Goal: Book appointment/travel/reservation

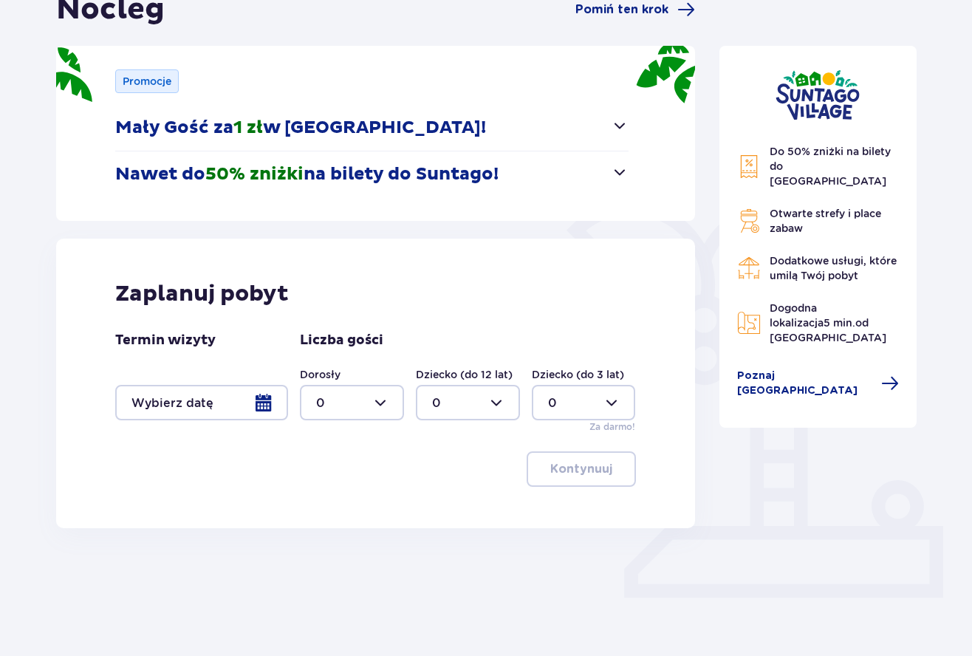
scroll to position [165, 0]
click at [182, 410] on div at bounding box center [201, 402] width 173 height 35
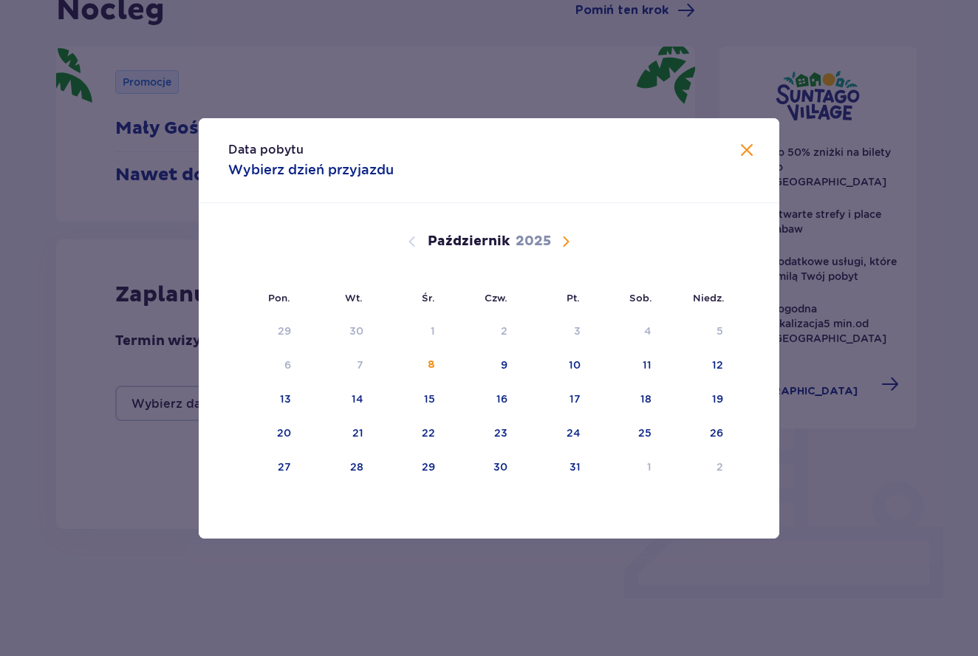
click at [572, 247] on span "Następny miesiąc" at bounding box center [566, 242] width 18 height 18
click at [564, 241] on span "Następny miesiąc" at bounding box center [566, 242] width 18 height 18
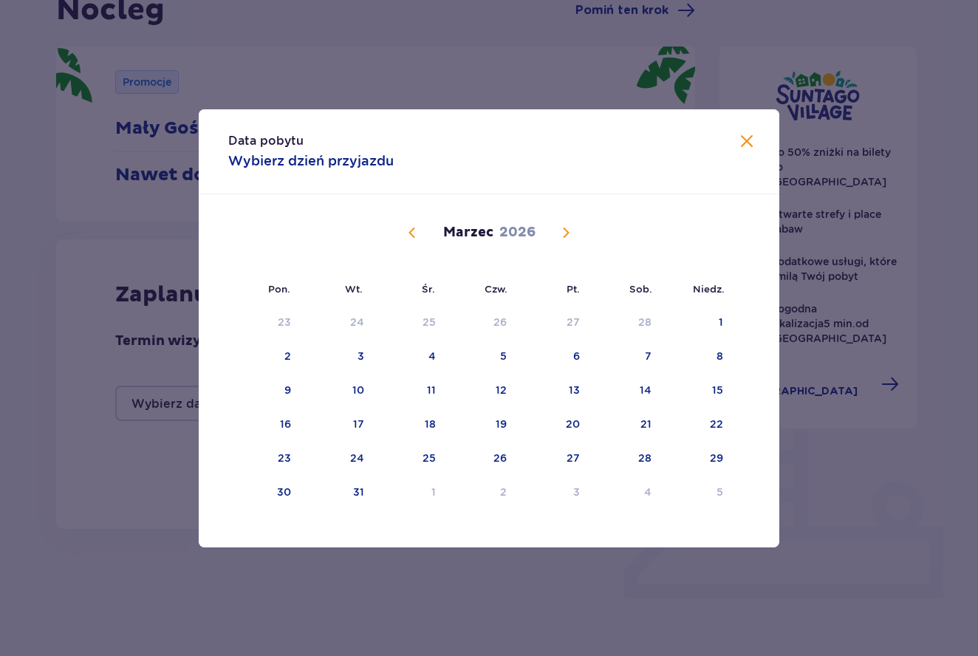
click at [564, 241] on span "Następny miesiąc" at bounding box center [566, 233] width 18 height 18
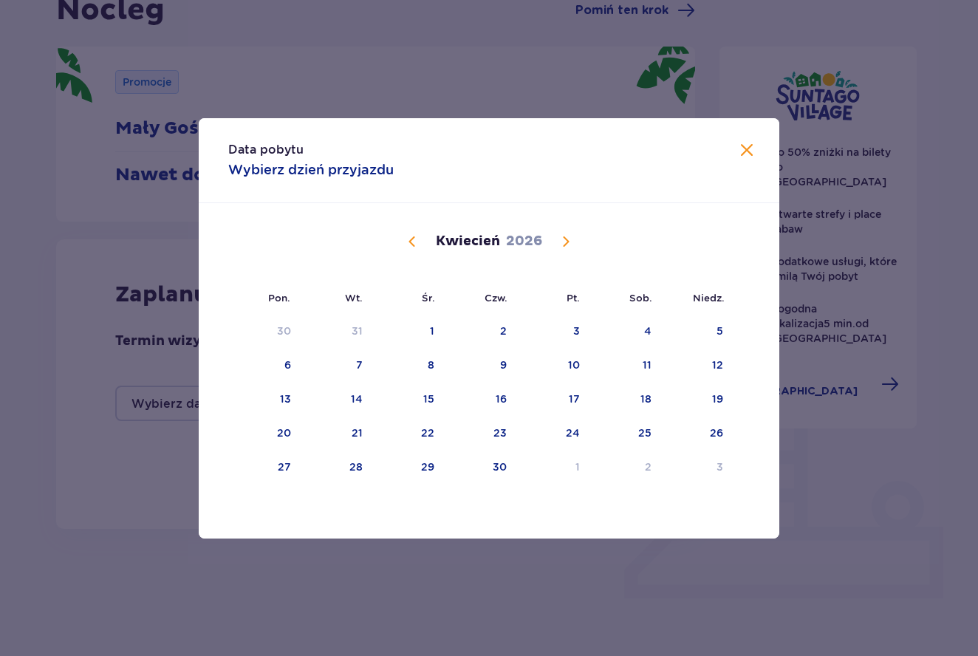
click at [564, 241] on span "Następny miesiąc" at bounding box center [566, 242] width 18 height 18
click at [747, 152] on span "Zamknij" at bounding box center [747, 151] width 18 height 18
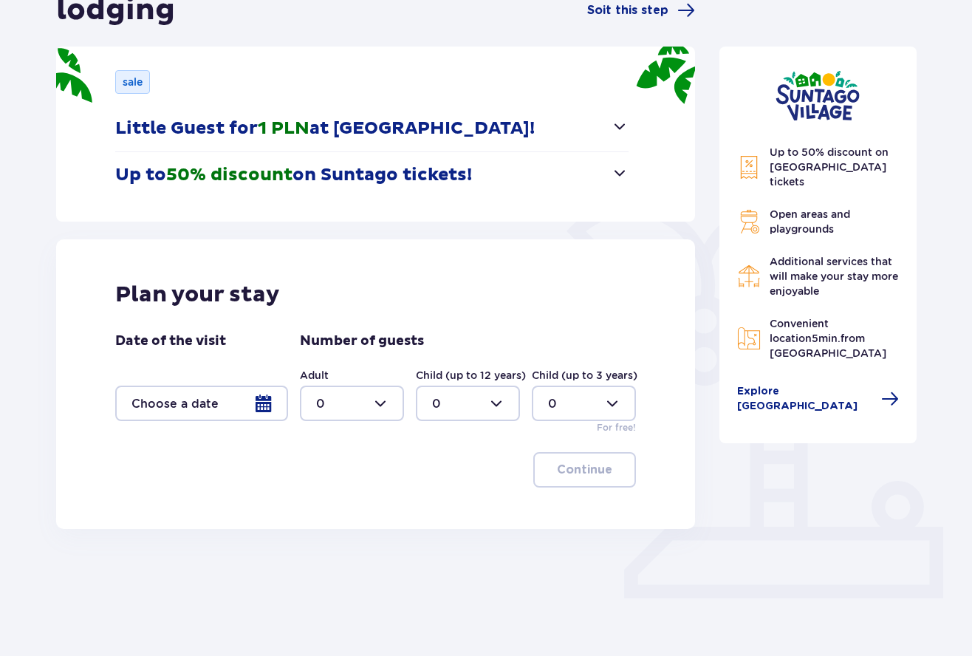
click at [206, 399] on div at bounding box center [201, 402] width 173 height 35
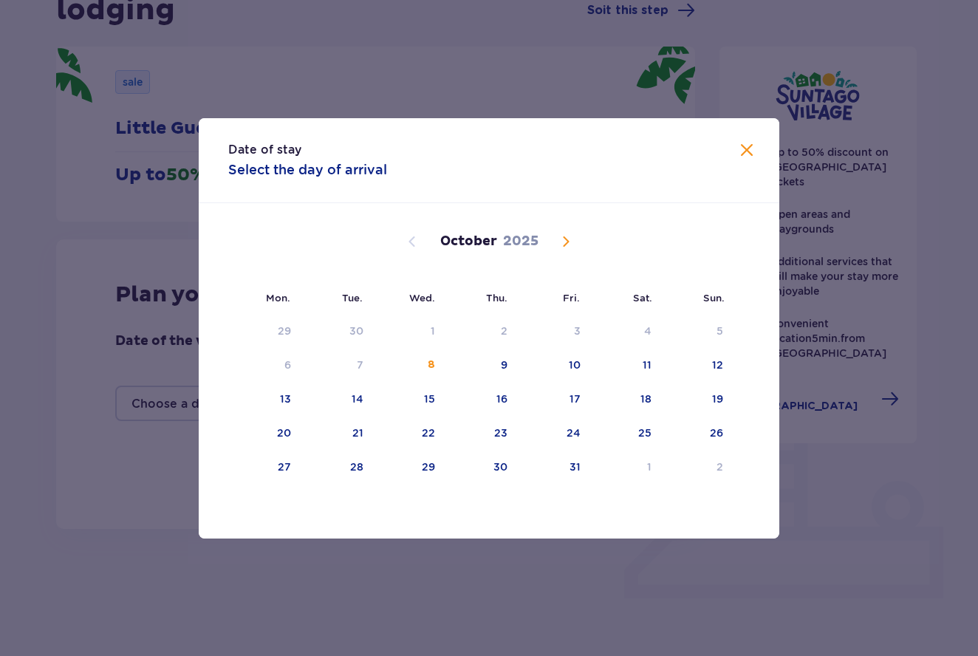
click at [567, 248] on span "Next month" at bounding box center [566, 242] width 18 height 18
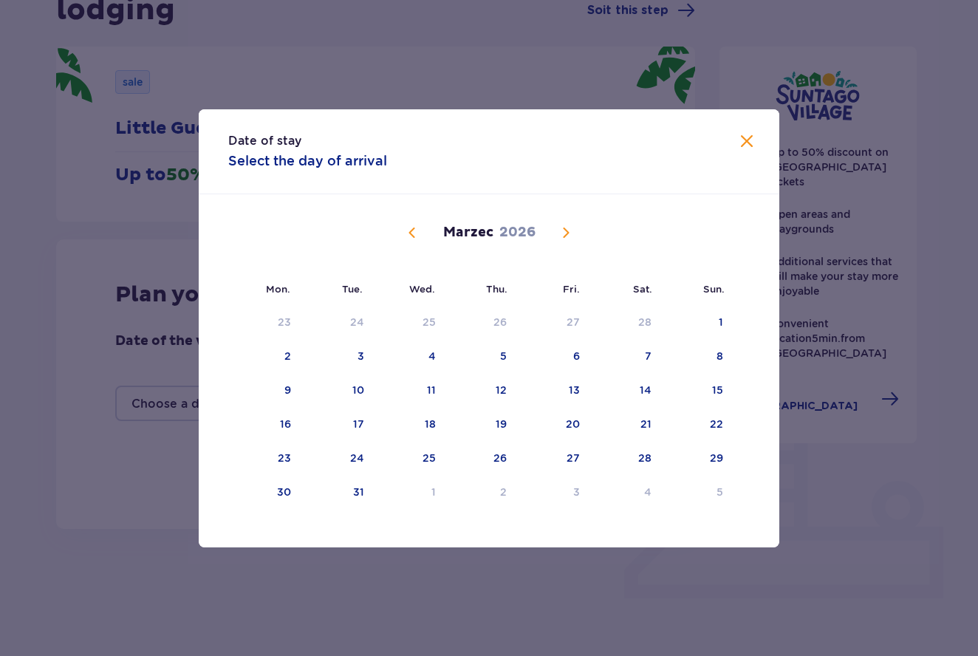
click at [567, 248] on div "Luty 2026 26 27 28 29 30 31 1 2 3 4 5 6 7 8 9 10 11 12 13 14 15 16 17 18 19 20 …" at bounding box center [489, 355] width 580 height 323
click at [567, 248] on div "[DATE]" at bounding box center [488, 249] width 489 height 111
click at [567, 237] on span "Next month" at bounding box center [566, 233] width 18 height 18
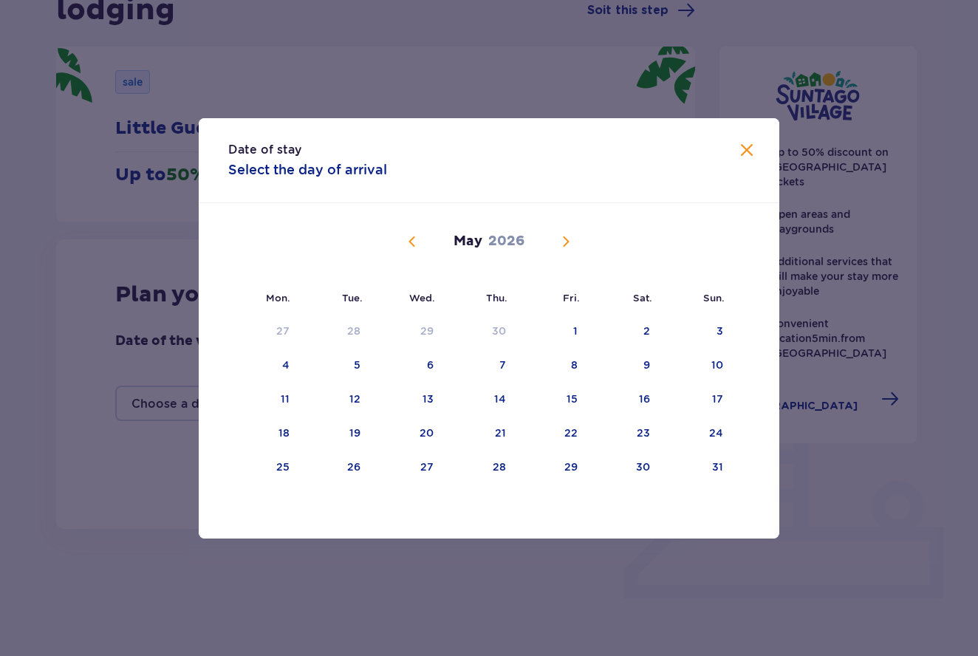
click at [567, 237] on span "Next month" at bounding box center [566, 242] width 18 height 18
click at [565, 241] on span "Next month" at bounding box center [566, 242] width 18 height 18
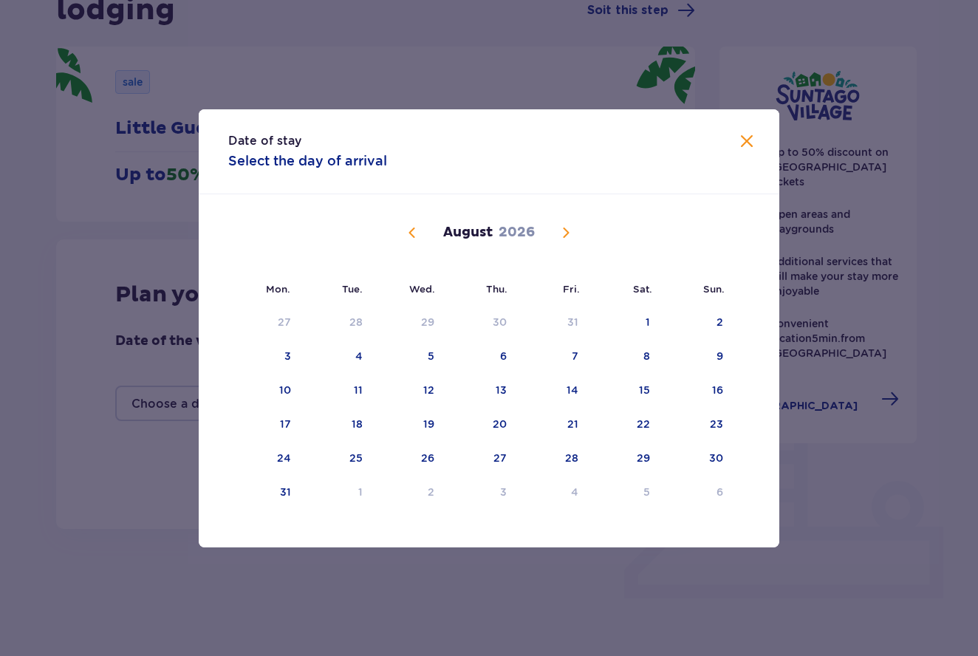
click at [566, 229] on span "Next month" at bounding box center [566, 233] width 18 height 18
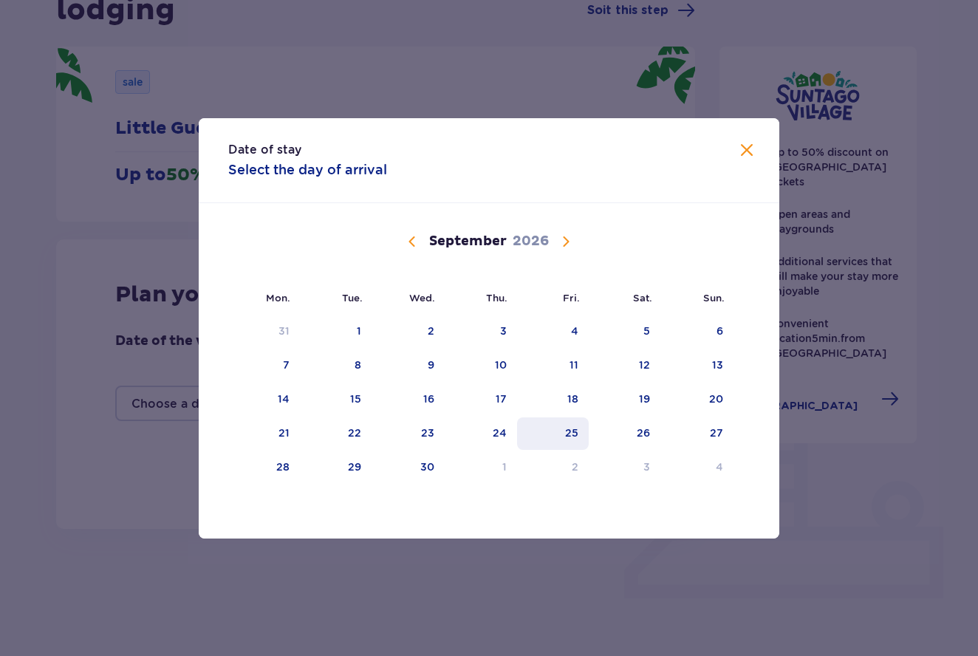
click at [569, 432] on div "25" at bounding box center [571, 432] width 13 height 15
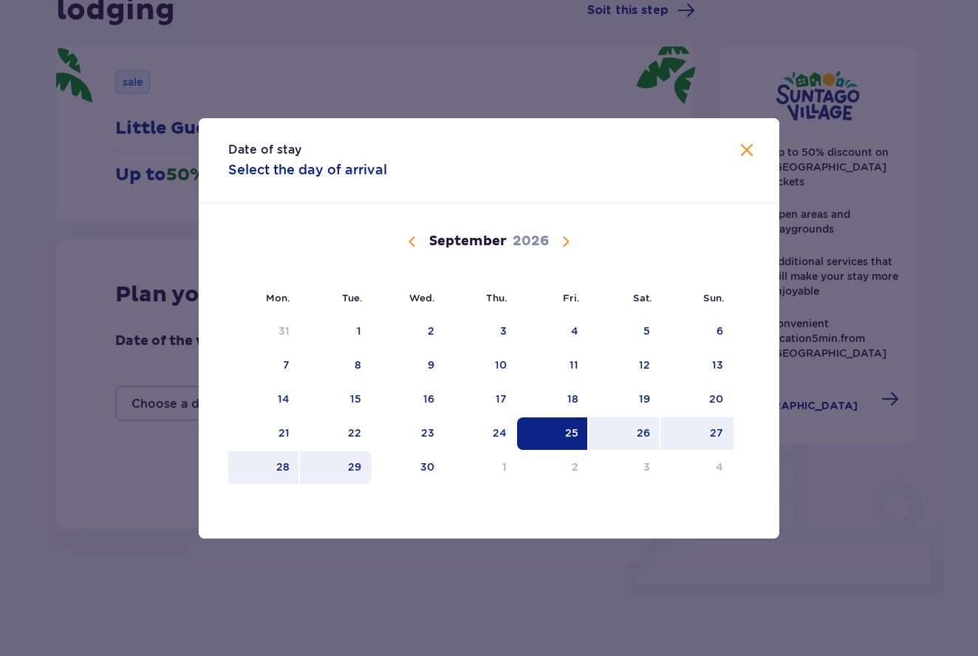
click at [337, 472] on div "29" at bounding box center [336, 467] width 72 height 32
type input "[DATE] - [DATE]"
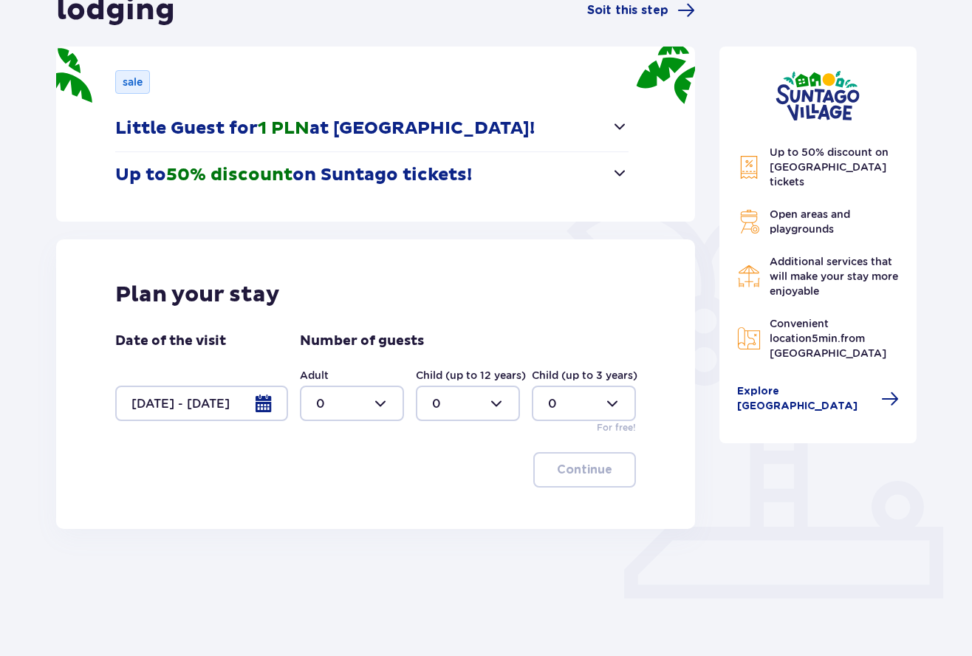
click at [375, 416] on div at bounding box center [352, 402] width 104 height 35
click at [337, 510] on div "2" at bounding box center [352, 510] width 72 height 16
type input "2"
click at [453, 416] on div at bounding box center [468, 402] width 104 height 35
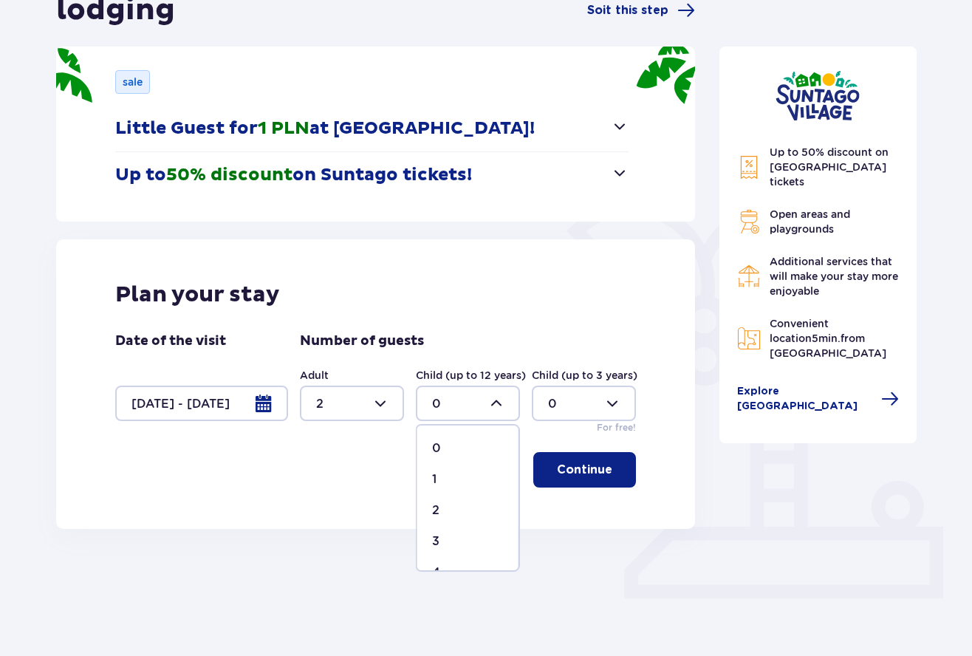
click at [442, 503] on div "2" at bounding box center [468, 510] width 72 height 16
type input "2"
click at [583, 411] on div at bounding box center [584, 402] width 104 height 35
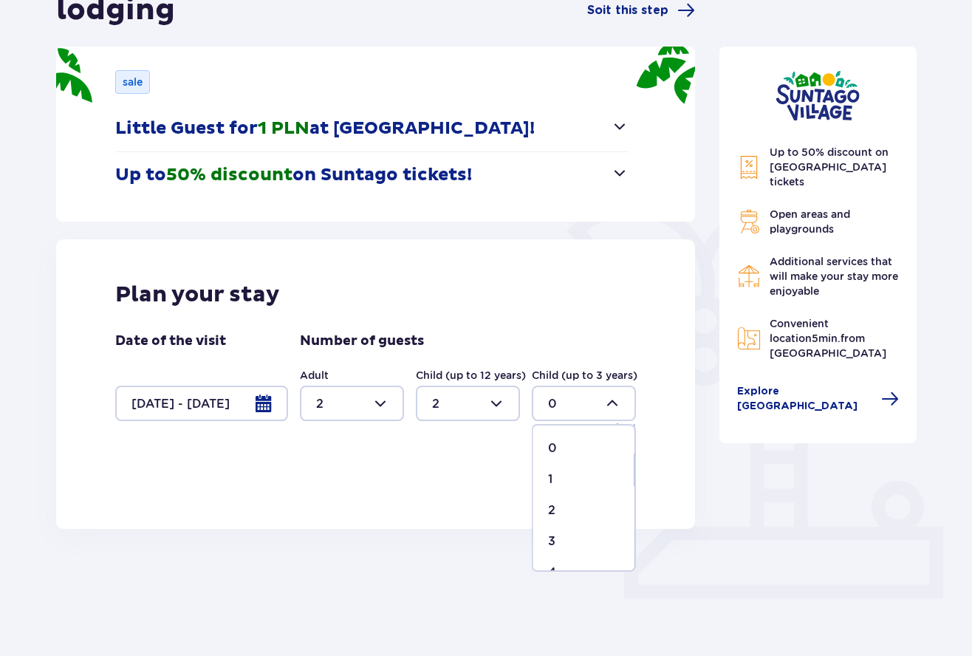
click at [557, 482] on div "1" at bounding box center [584, 479] width 72 height 16
type input "1"
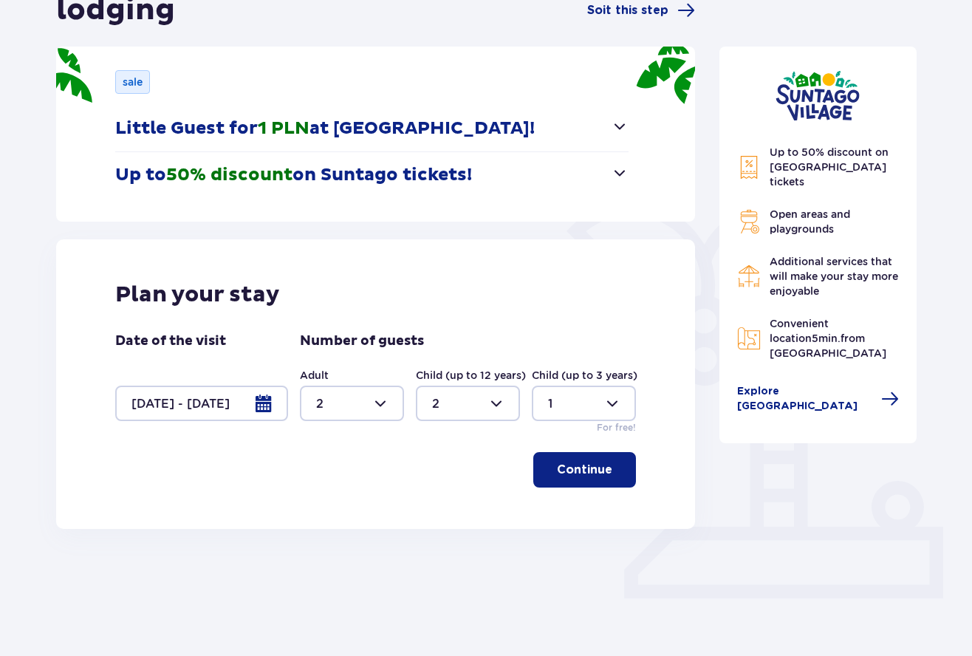
click at [578, 467] on p "Continue" at bounding box center [584, 469] width 55 height 16
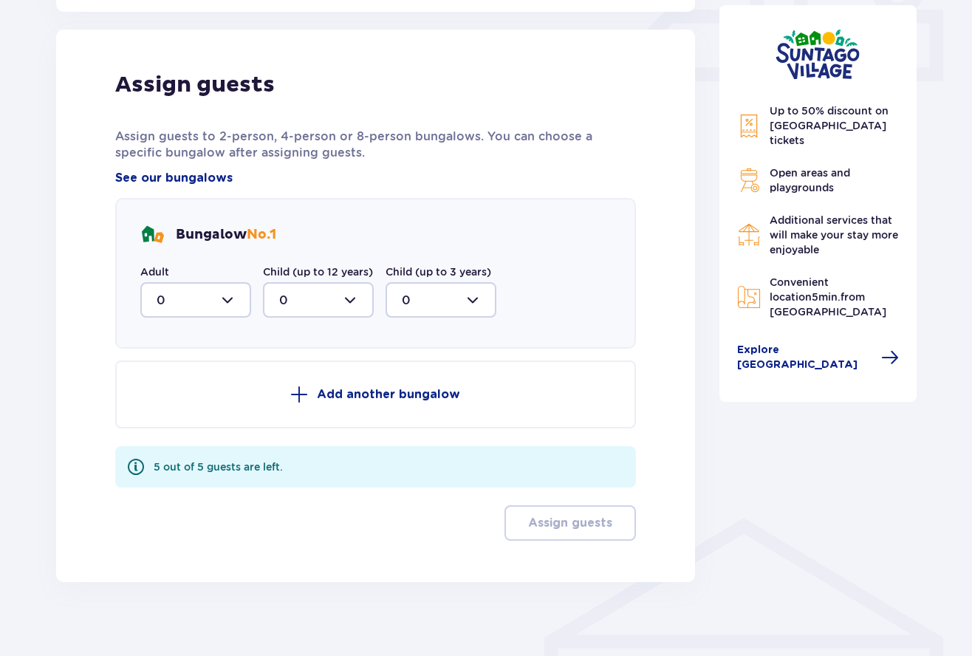
scroll to position [693, 0]
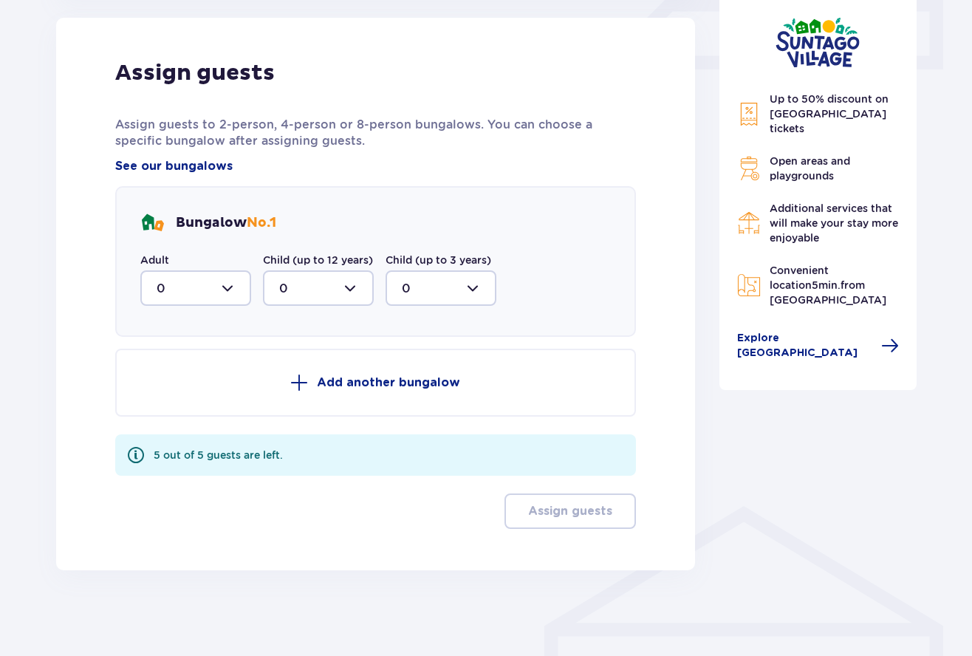
click at [206, 275] on div at bounding box center [195, 287] width 111 height 35
click at [175, 390] on div "2" at bounding box center [196, 395] width 78 height 16
type input "2"
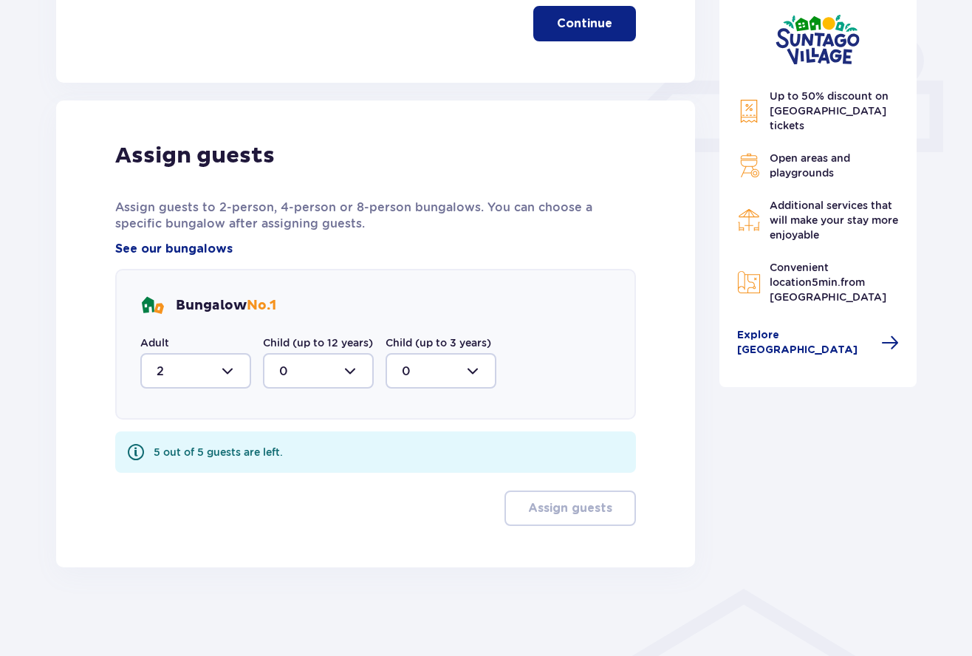
click at [318, 349] on label "Child (up to 12 years)" at bounding box center [318, 342] width 110 height 15
click at [312, 374] on div at bounding box center [318, 370] width 111 height 35
click at [304, 475] on div "2" at bounding box center [318, 478] width 78 height 16
type input "2"
click at [434, 377] on div at bounding box center [440, 370] width 111 height 35
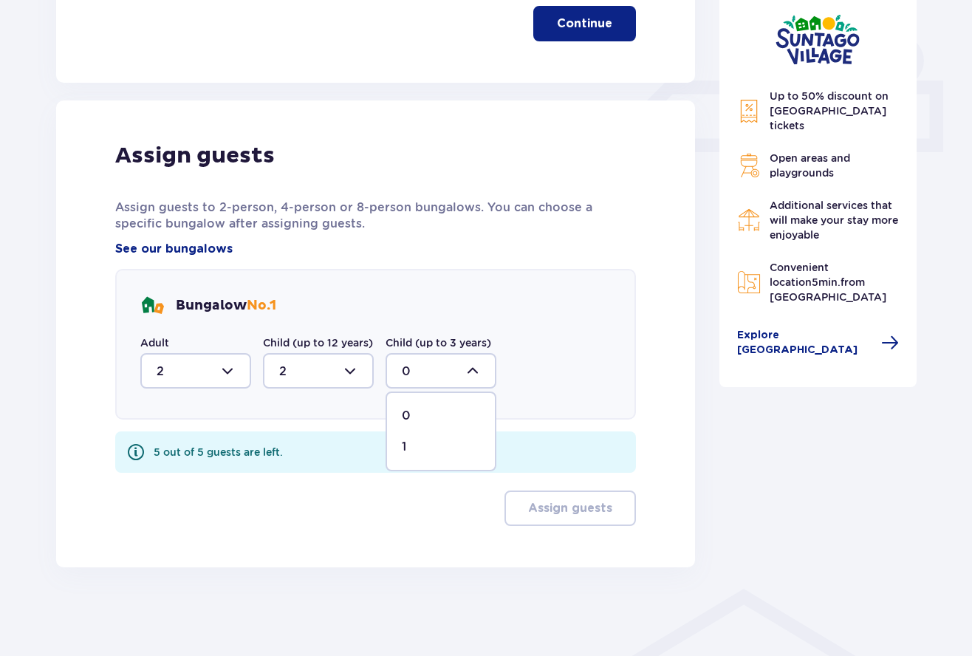
click at [416, 439] on span "1" at bounding box center [441, 446] width 108 height 31
type input "1"
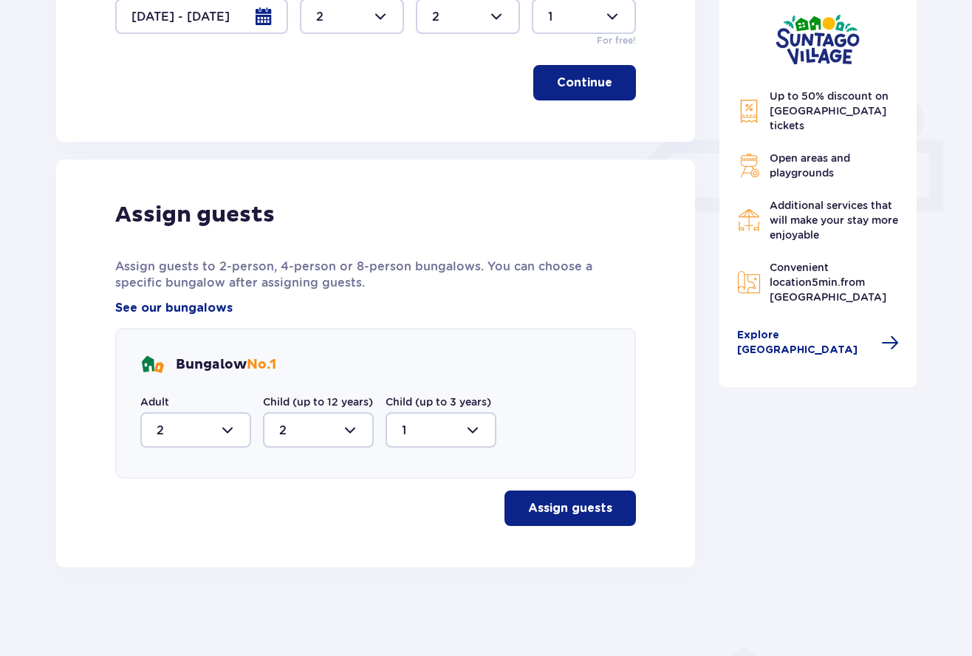
scroll to position [552, 0]
click at [552, 518] on button "Assign guests" at bounding box center [569, 507] width 131 height 35
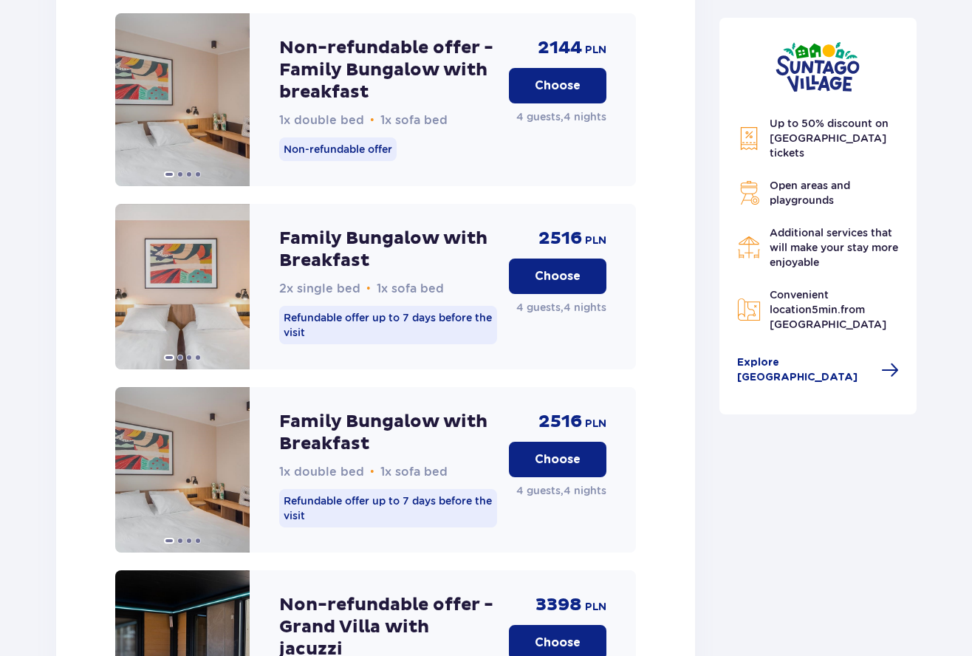
scroll to position [2175, 0]
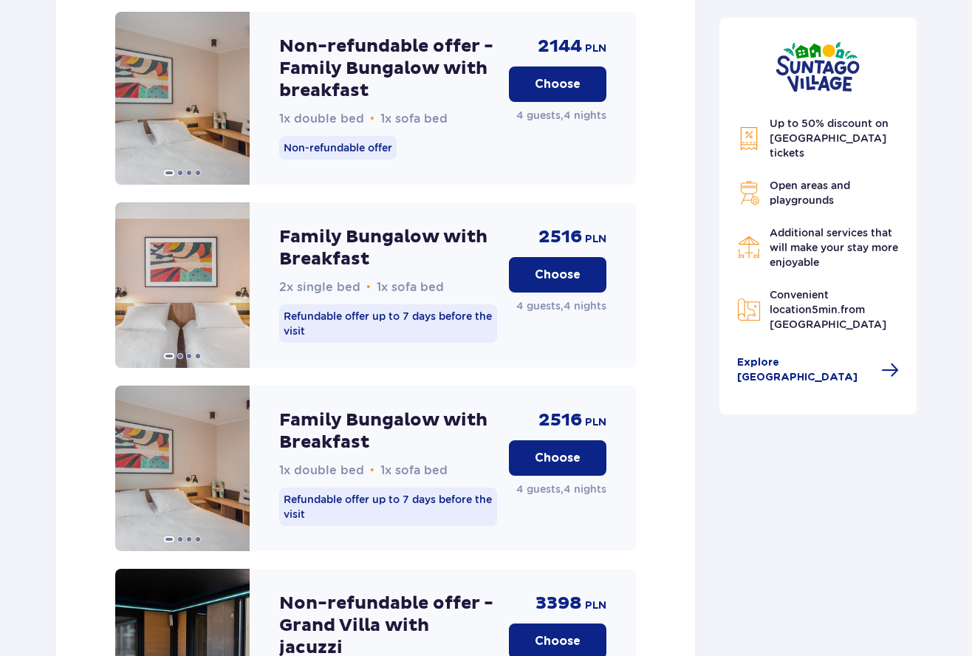
click at [551, 466] on p "Choose" at bounding box center [558, 458] width 46 height 16
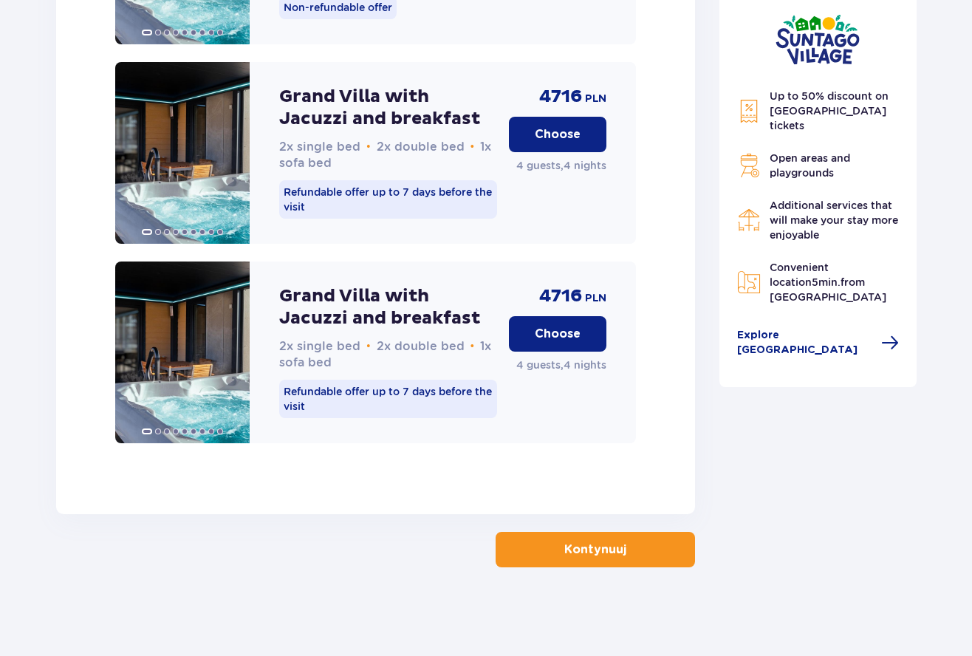
scroll to position [3922, 0]
click at [578, 554] on p "Continue" at bounding box center [594, 549] width 55 height 16
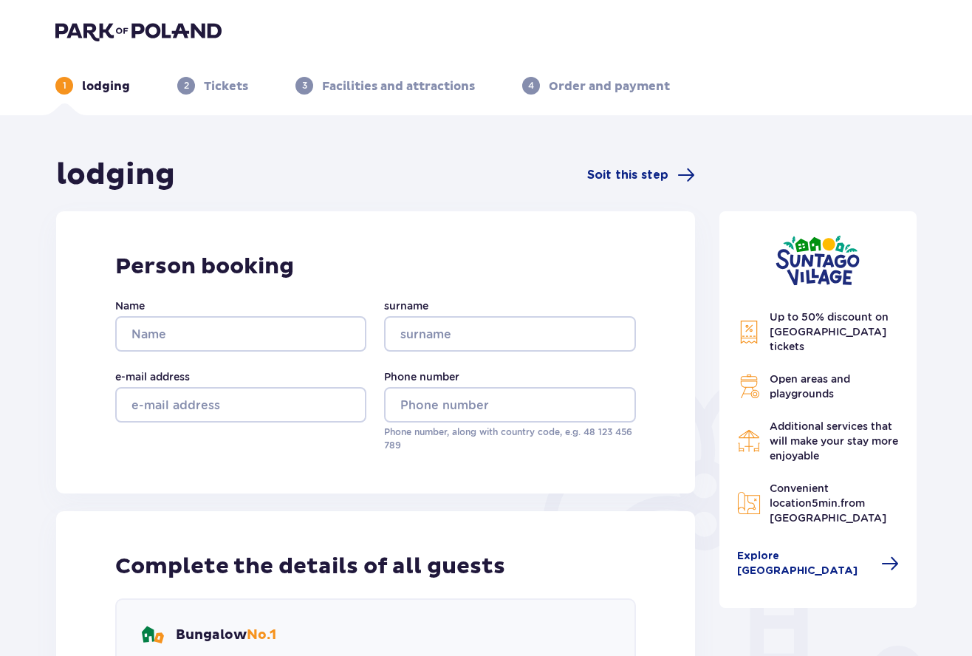
click at [231, 313] on div "Name" at bounding box center [240, 324] width 251 height 53
click at [219, 326] on input "Name" at bounding box center [240, 333] width 251 height 35
type input "Gilad"
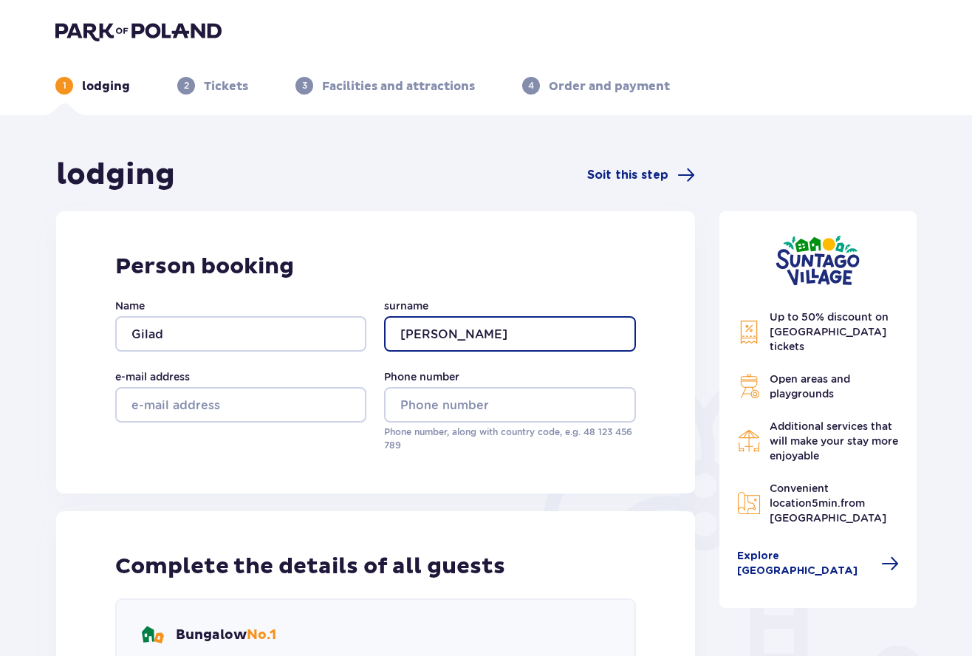
type input "Wagner"
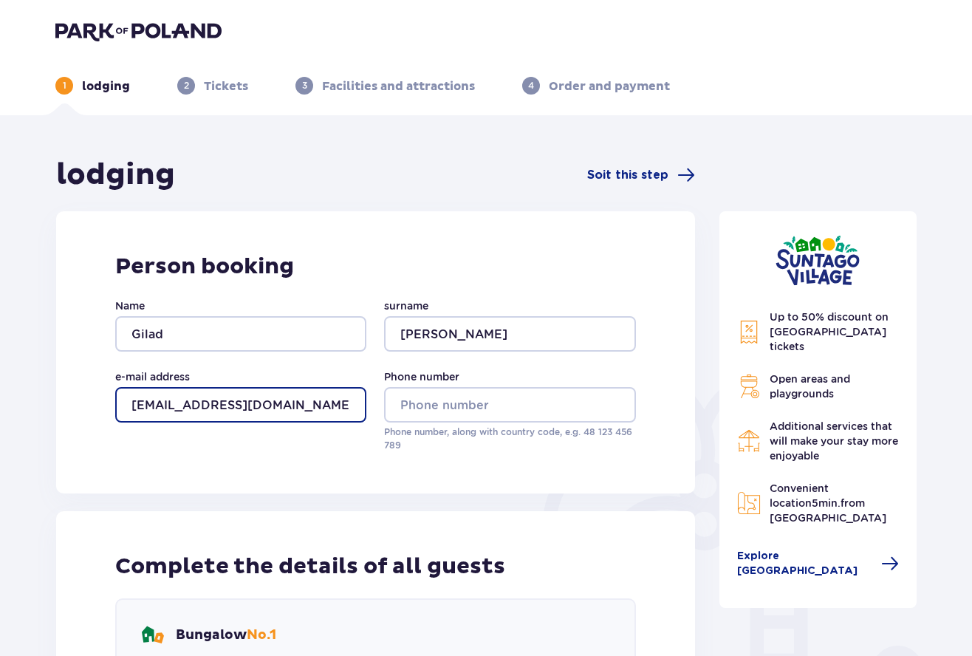
type input "giladwa@gmail.com"
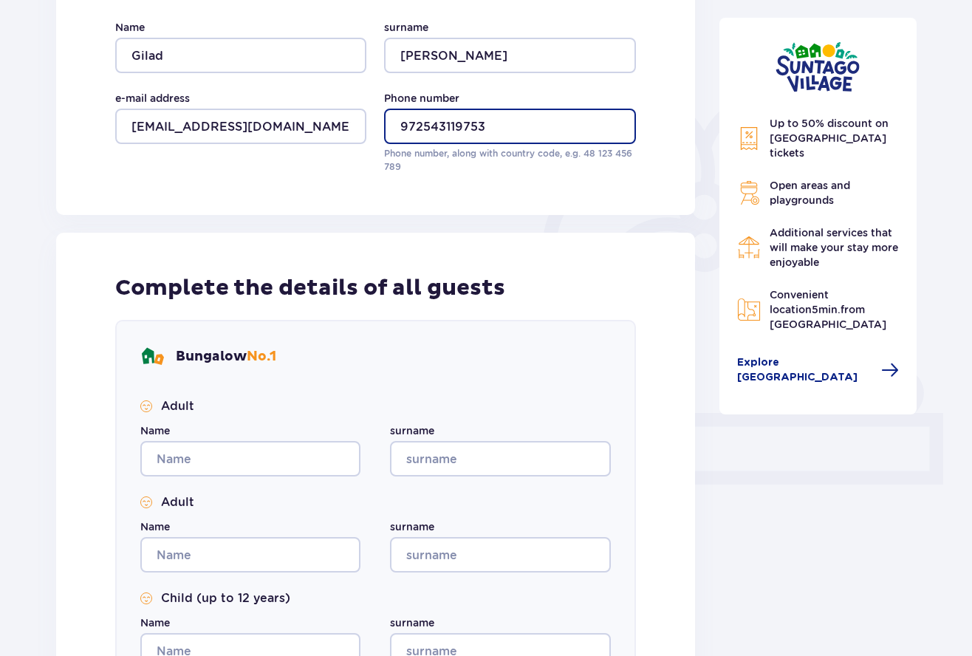
scroll to position [279, 0]
type input "972543119753"
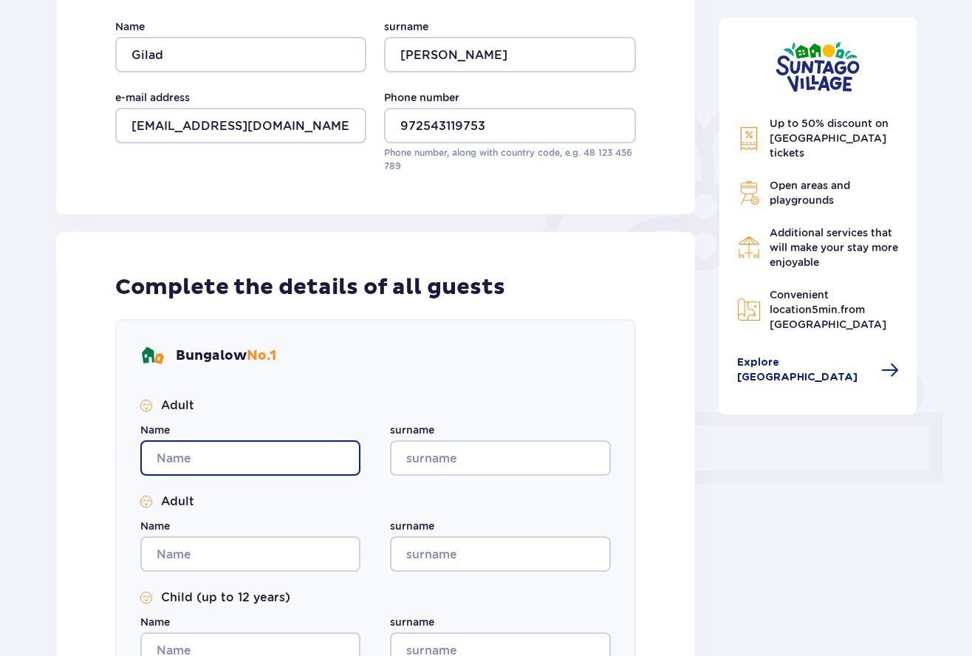
click at [207, 443] on input "Name" at bounding box center [250, 457] width 220 height 35
type input "Gilad"
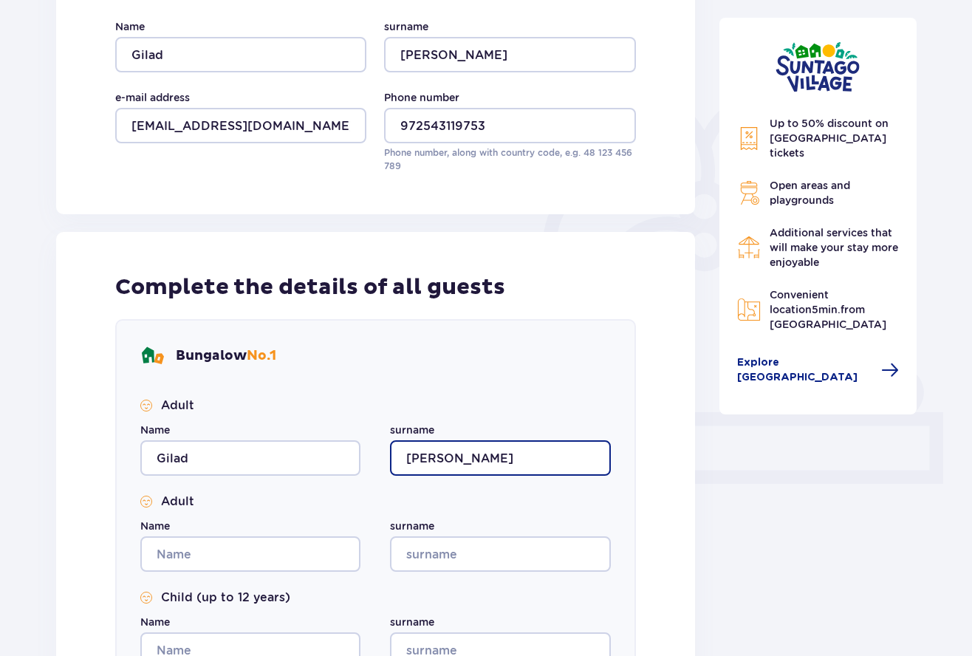
type input "Wagner"
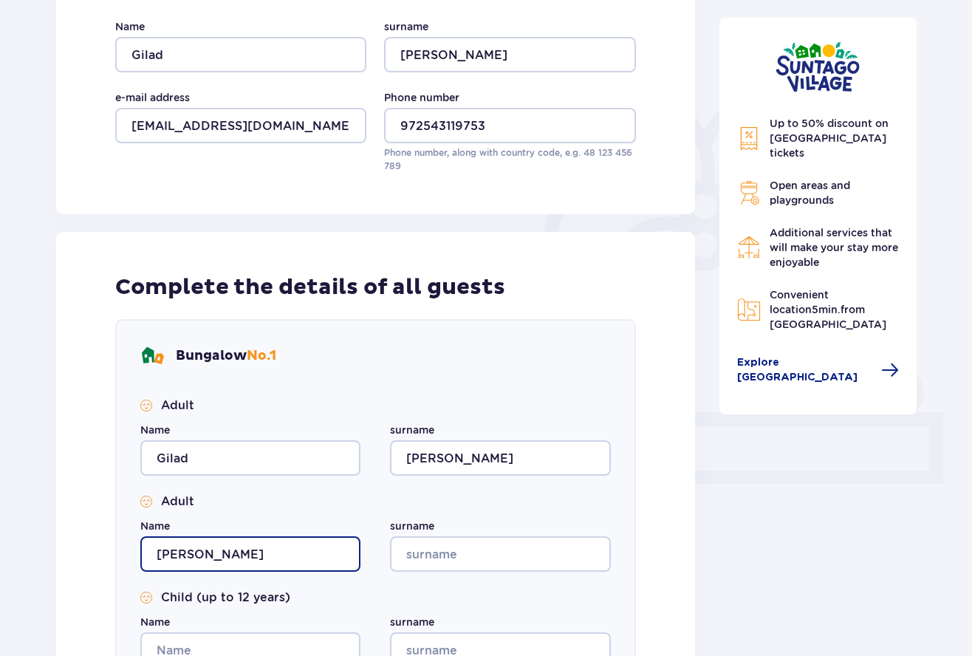
type input "Lee"
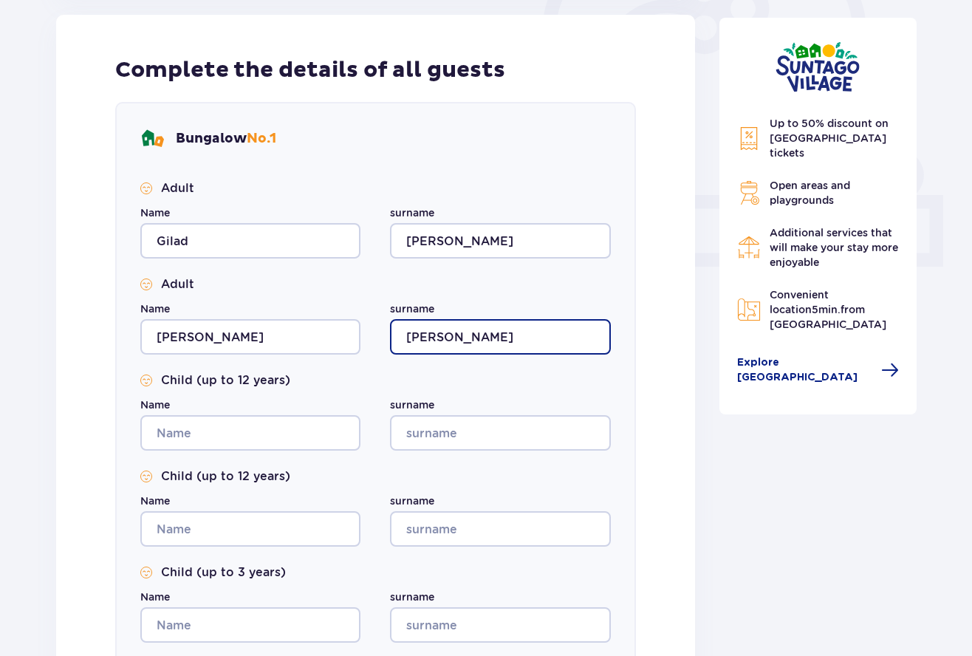
scroll to position [593, 0]
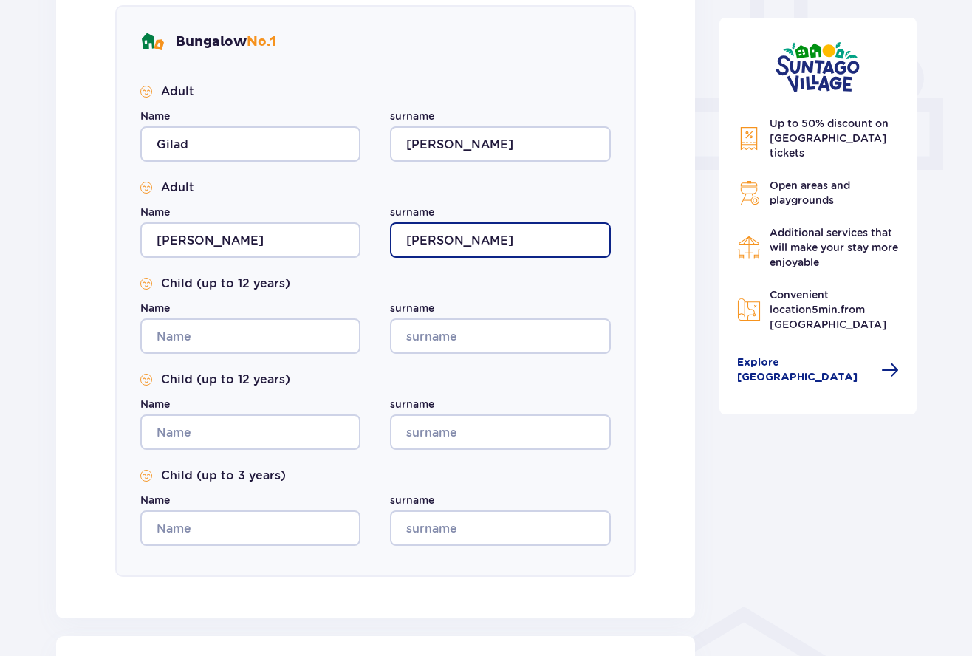
type input "Wagner"
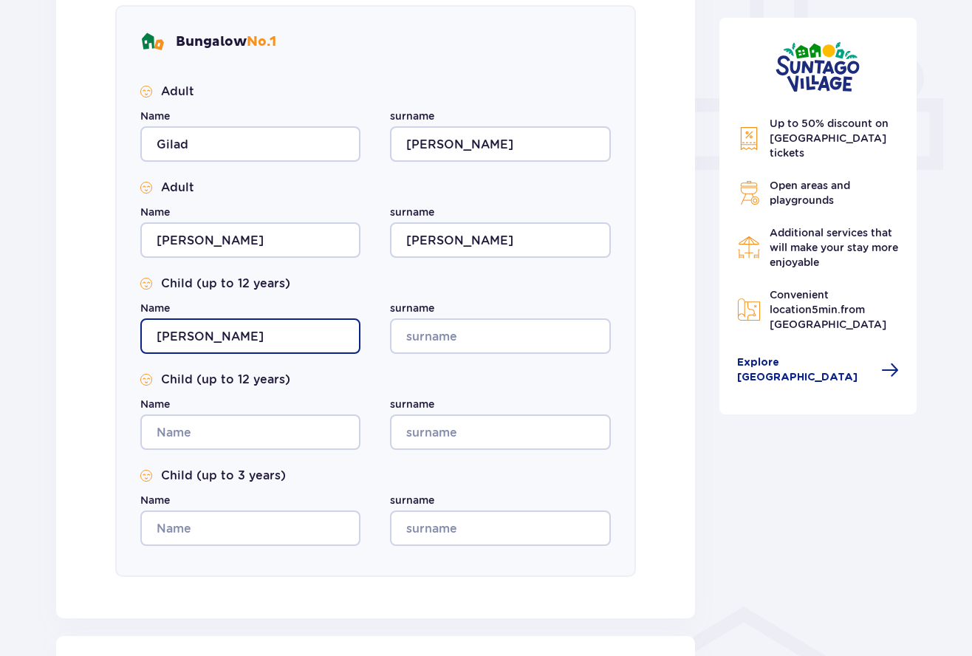
type input "Ethan"
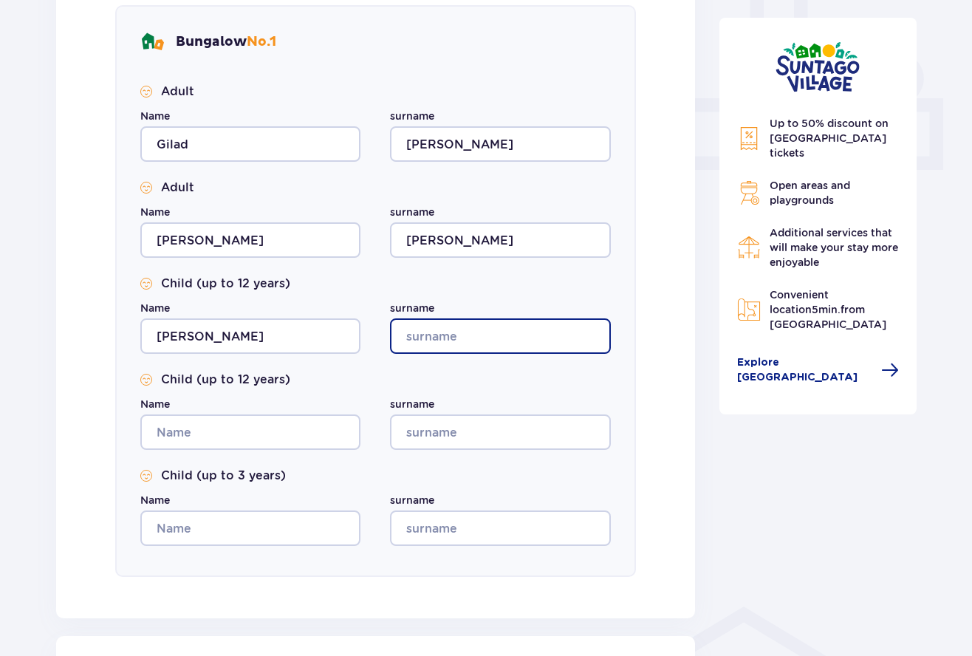
type input "G"
type input "Wagner"
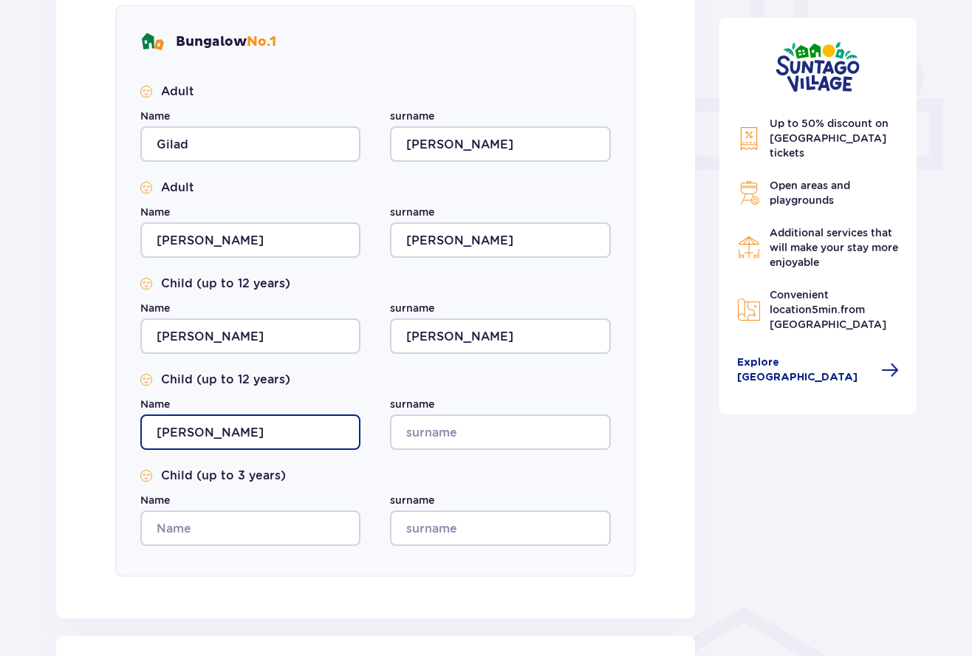
type input "Ari"
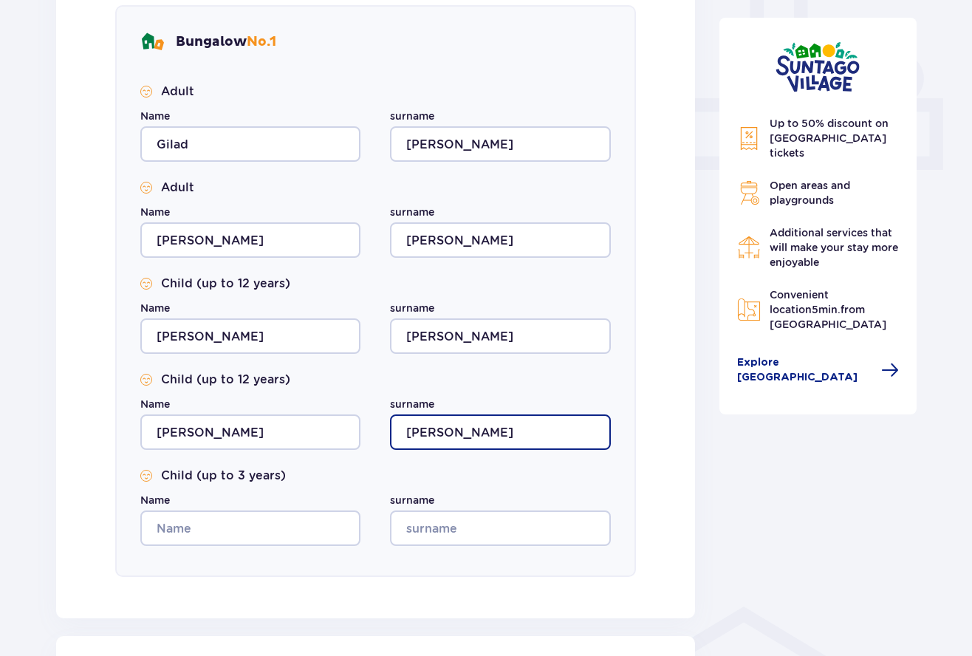
type input "Wagner"
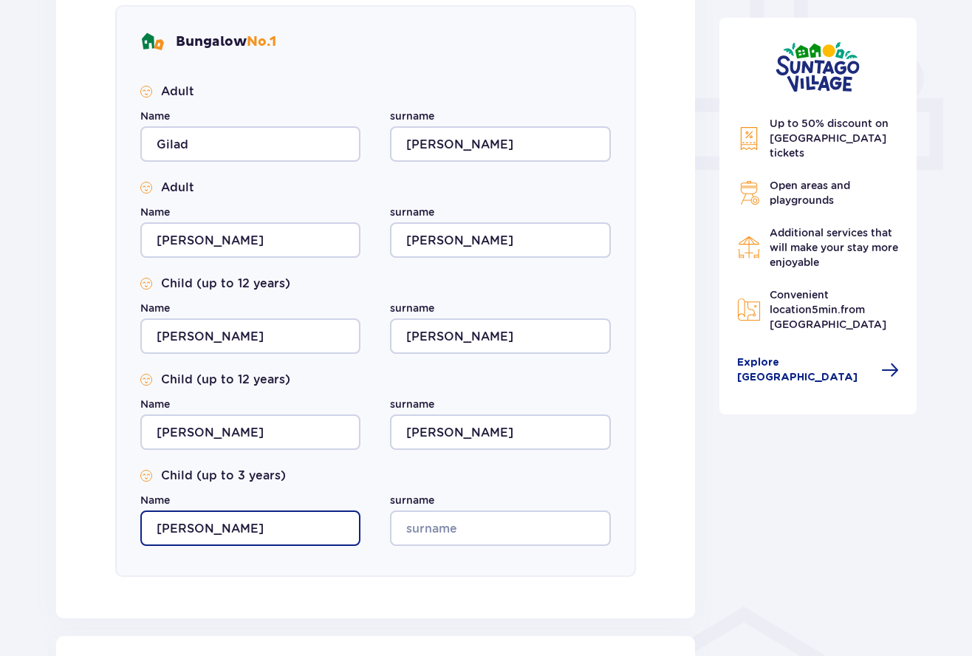
type input "Ray"
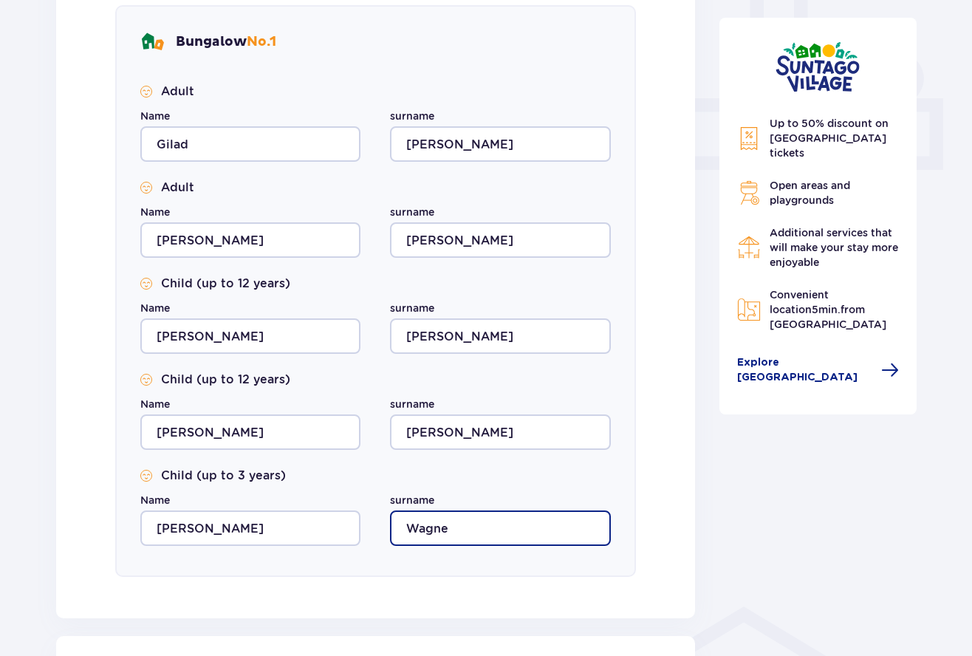
type input "Wagner"
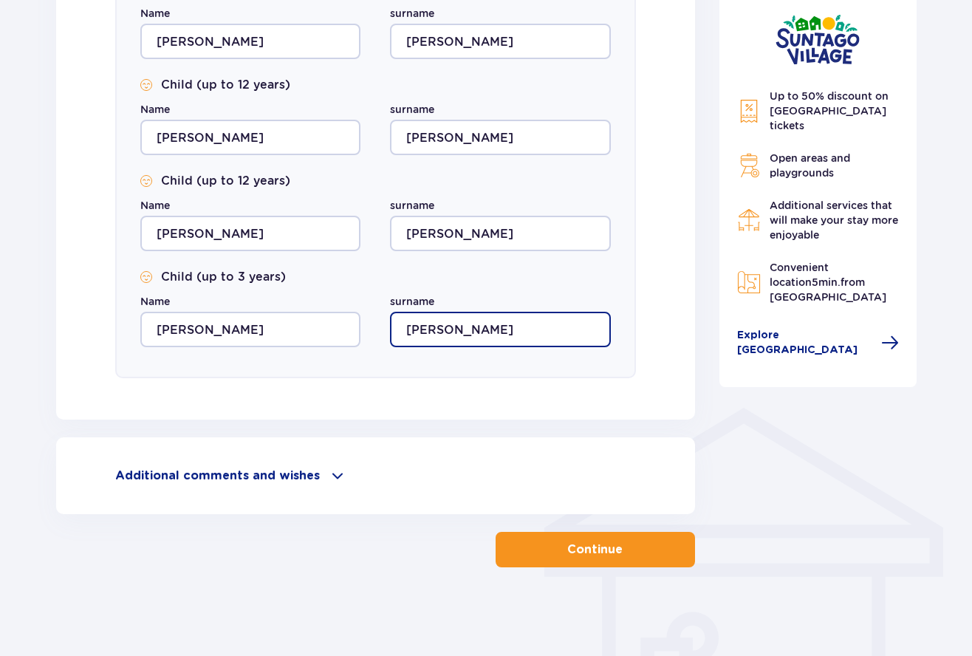
scroll to position [792, 0]
click at [572, 544] on p "Continue" at bounding box center [594, 549] width 55 height 16
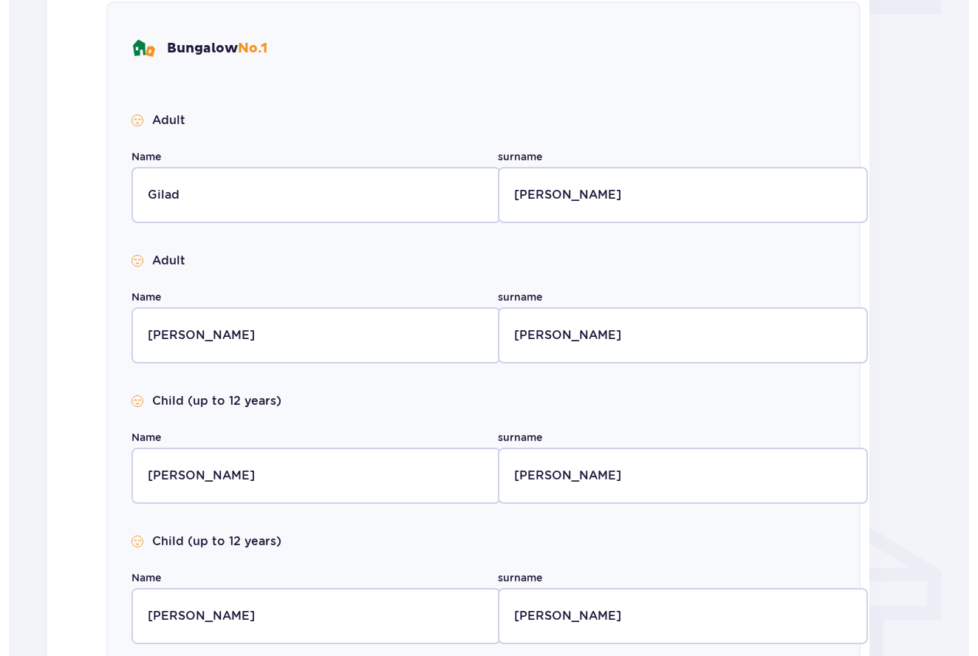
scroll to position [0, 0]
